Goal: Task Accomplishment & Management: Complete application form

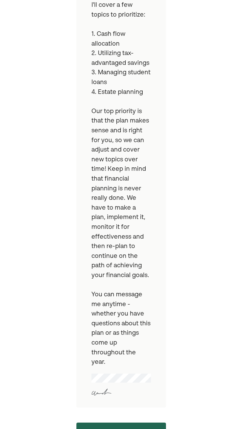
scroll to position [302, 0]
click at [137, 290] on pre "I appreciate your openness in sharing your current situation and aspirations. I…" at bounding box center [122, 107] width 60 height 520
click at [140, 293] on button "Continue" at bounding box center [121, 433] width 90 height 20
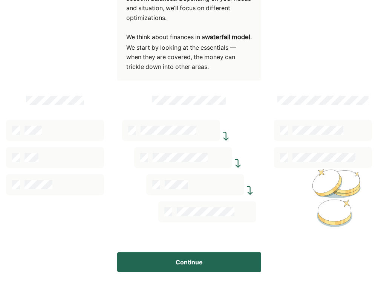
scroll to position [140, 0]
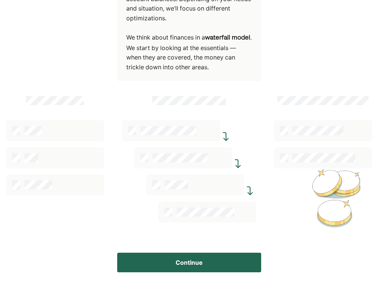
click at [198, 259] on button "Continue" at bounding box center [189, 263] width 144 height 20
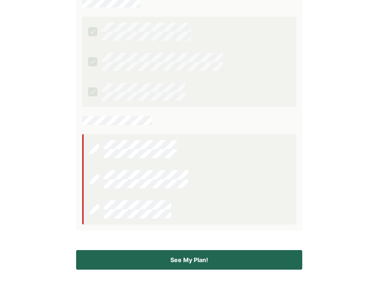
scroll to position [166, 0]
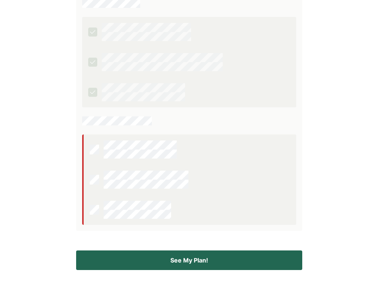
click at [197, 259] on button "See My Plan!" at bounding box center [189, 260] width 226 height 20
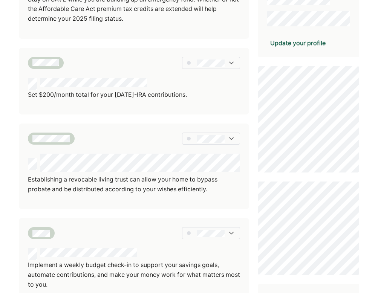
scroll to position [226, 0]
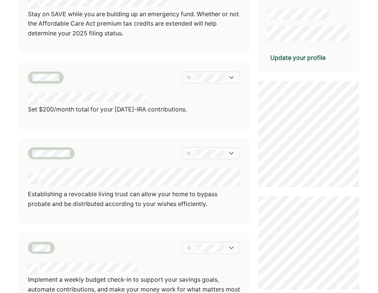
click at [288, 189] on div "We've broken all your recommendations into different sections here. Tap on any …" at bounding box center [189, 164] width 378 height 748
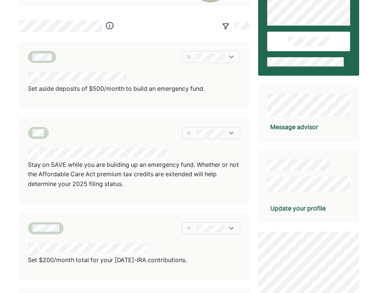
scroll to position [59, 0]
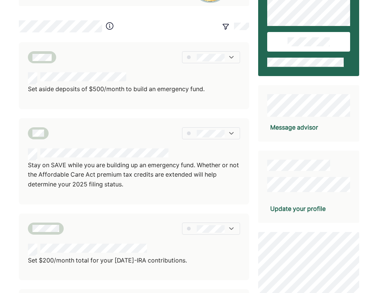
click at [288, 208] on div "Update your profile" at bounding box center [297, 208] width 55 height 9
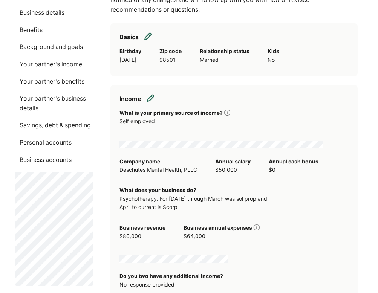
scroll to position [70, 0]
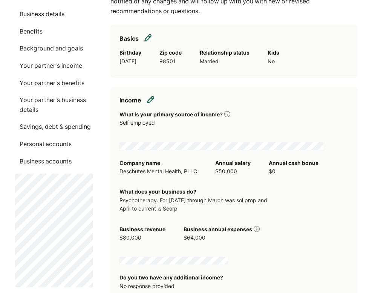
click at [75, 99] on p "Your partner's business details" at bounding box center [54, 104] width 78 height 19
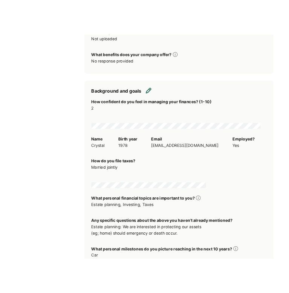
scroll to position [781, 0]
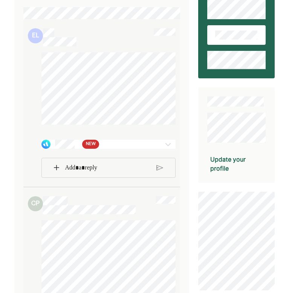
scroll to position [82, 0]
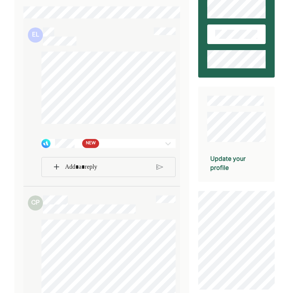
click at [165, 148] on img at bounding box center [167, 143] width 9 height 9
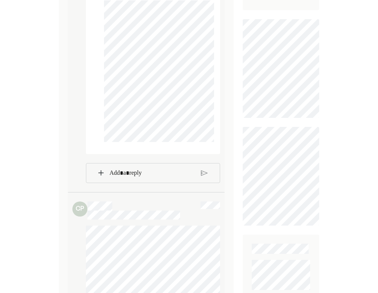
scroll to position [253, 0]
